Goal: Complete application form: Complete application form

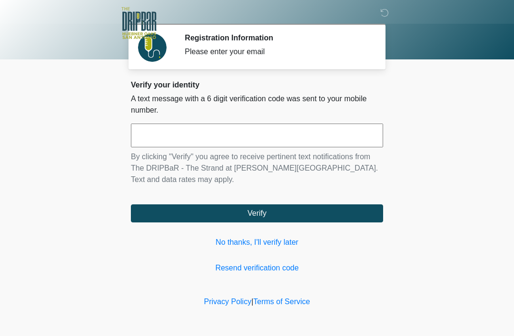
click at [293, 243] on link "No thanks, I'll verify later" at bounding box center [257, 242] width 252 height 11
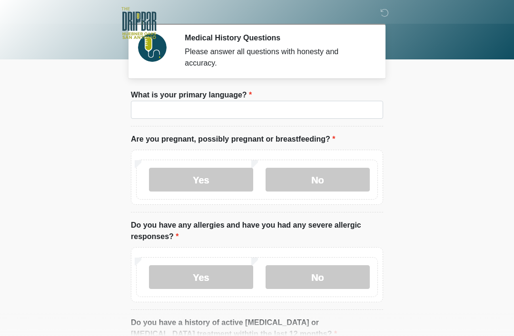
click at [336, 97] on li "What is your primary language? What is your primary language?" at bounding box center [257, 107] width 252 height 37
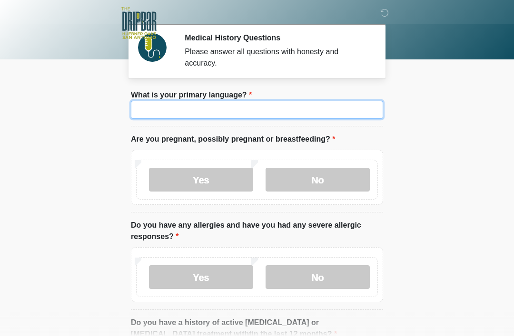
click at [345, 116] on input "What is your primary language?" at bounding box center [257, 110] width 252 height 18
type input "*******"
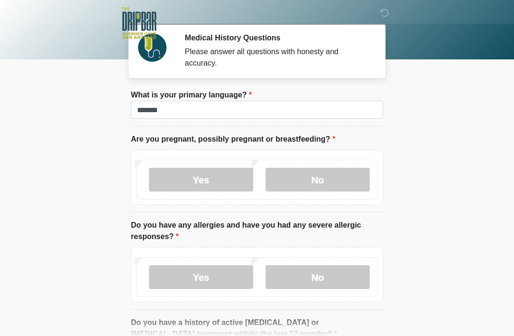
click at [365, 174] on label "No" at bounding box center [318, 180] width 104 height 24
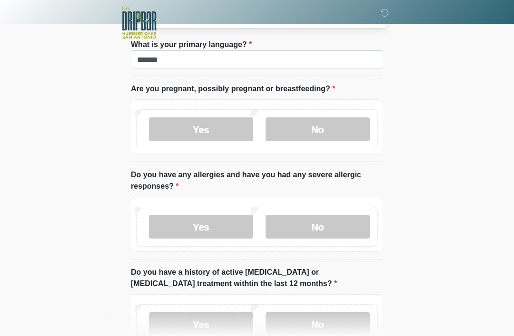
scroll to position [51, 0]
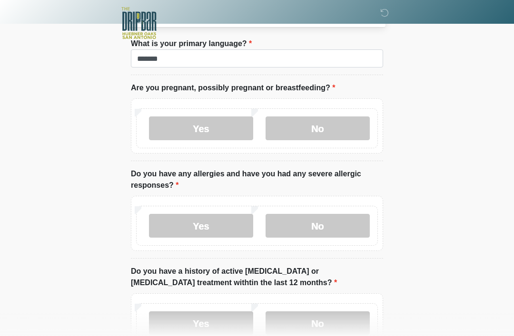
click at [362, 231] on label "No" at bounding box center [318, 226] width 104 height 24
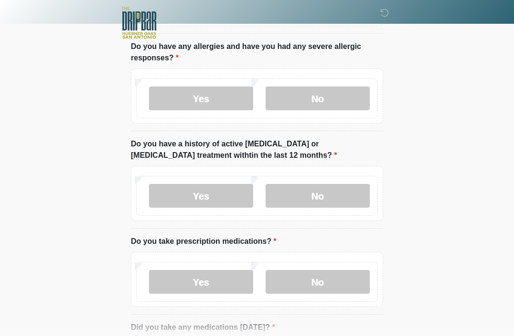
click at [344, 185] on label "No" at bounding box center [318, 197] width 104 height 24
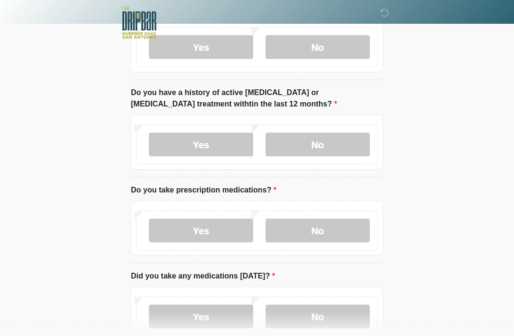
scroll to position [230, 0]
click at [342, 227] on label "No" at bounding box center [318, 231] width 104 height 24
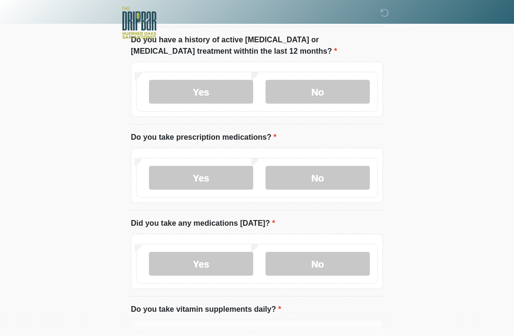
scroll to position [285, 0]
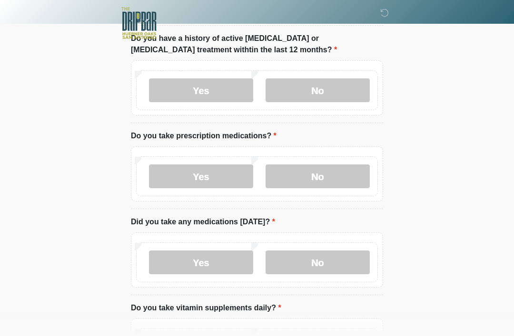
click at [357, 257] on label "No" at bounding box center [318, 263] width 104 height 24
click at [197, 260] on label "Yes" at bounding box center [201, 263] width 104 height 24
click at [299, 314] on input "What medications did you take [DATE]?" at bounding box center [257, 323] width 252 height 18
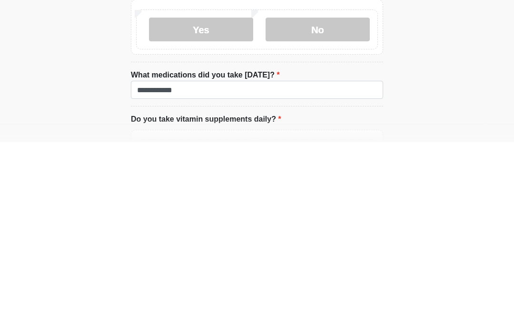
scroll to position [518, 0]
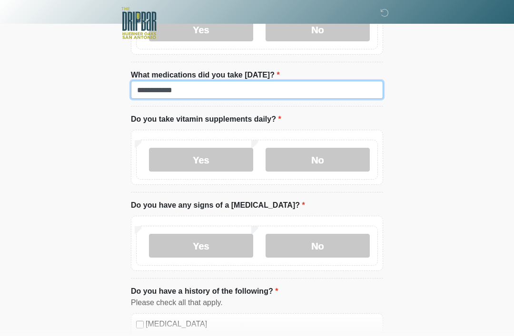
type input "**********"
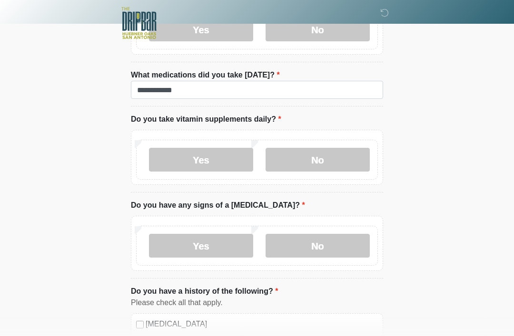
click at [225, 163] on label "Yes" at bounding box center [201, 160] width 104 height 24
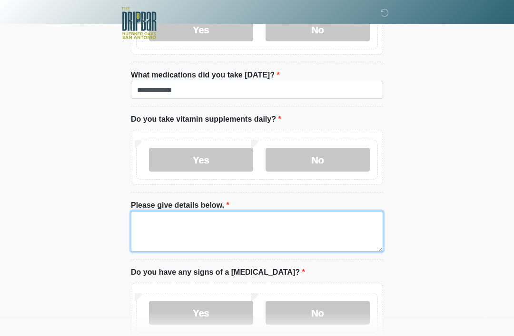
click at [292, 220] on textarea "Please give details below." at bounding box center [257, 231] width 252 height 41
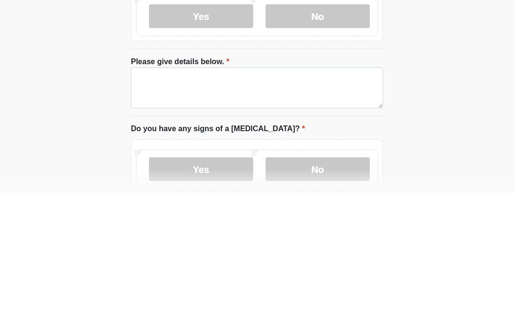
click at [333, 148] on label "No" at bounding box center [318, 160] width 104 height 24
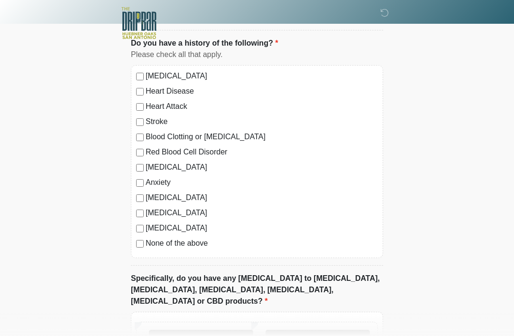
scroll to position [773, 0]
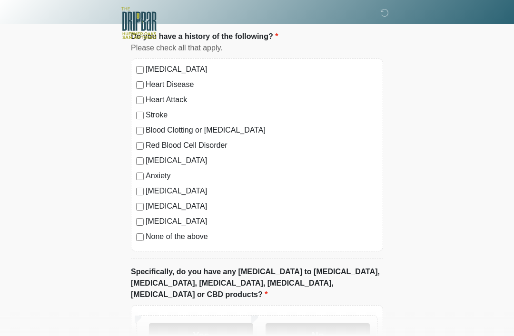
click at [331, 324] on label "No" at bounding box center [318, 336] width 104 height 24
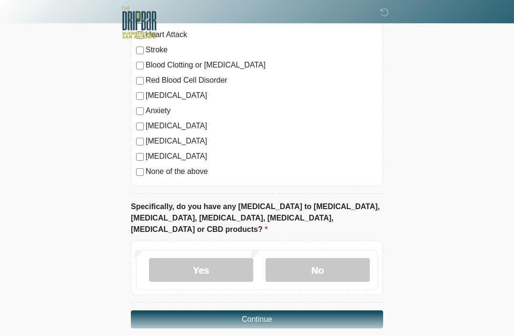
click at [360, 311] on button "Continue" at bounding box center [257, 320] width 252 height 18
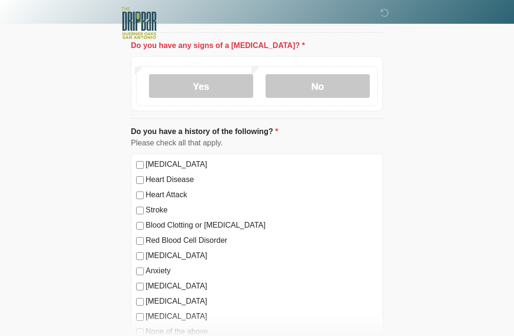
click at [348, 74] on label "No" at bounding box center [318, 86] width 104 height 24
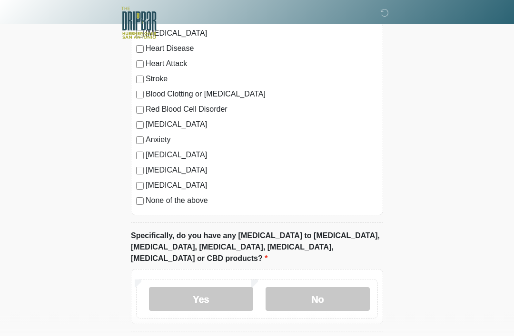
scroll to position [838, 0]
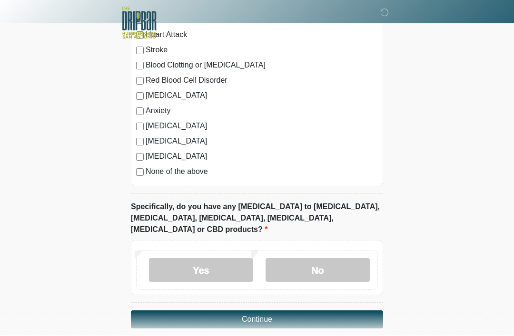
click at [373, 315] on button "Continue" at bounding box center [257, 320] width 252 height 18
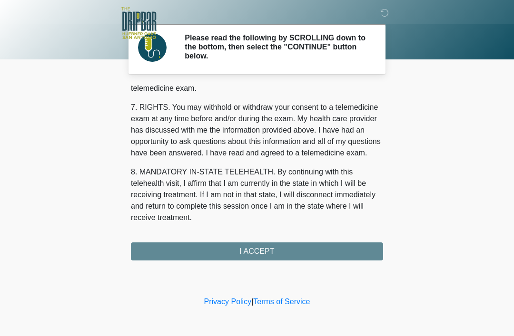
scroll to position [417, 0]
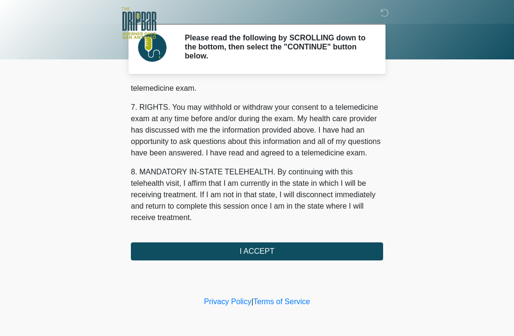
click at [345, 240] on div "1. PURPOSE. The purpose of this form is to obtain your consent for a telemedici…" at bounding box center [257, 173] width 252 height 176
click at [362, 251] on button "I ACCEPT" at bounding box center [257, 252] width 252 height 18
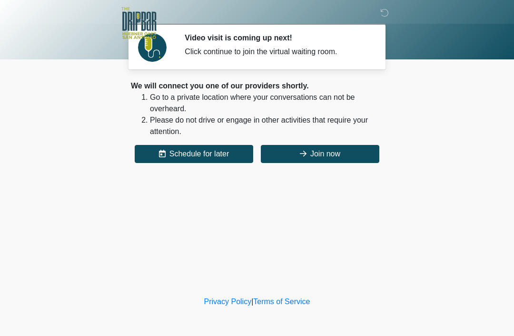
click at [330, 149] on button "Join now" at bounding box center [320, 154] width 119 height 18
